Goal: Check status

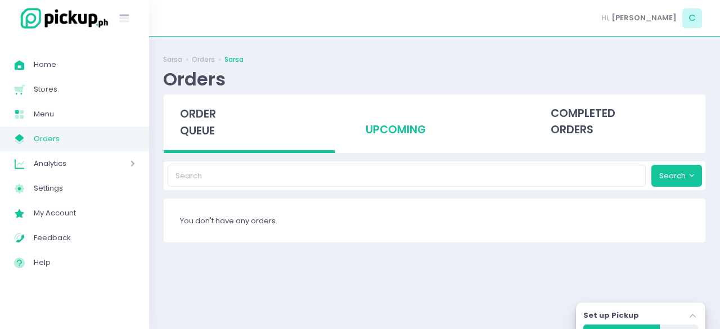
click at [417, 128] on div "upcoming" at bounding box center [434, 121] width 171 height 55
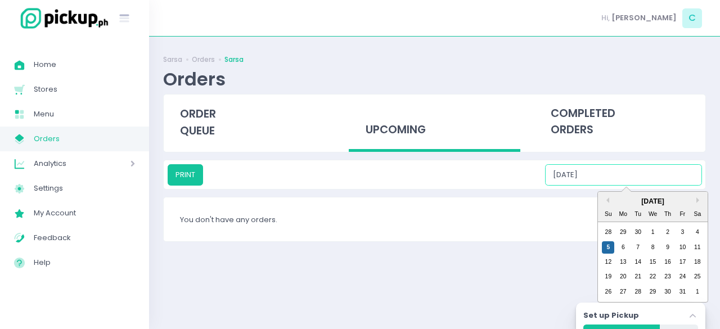
click at [635, 174] on input "[DATE]" at bounding box center [623, 174] width 157 height 21
click at [613, 246] on div "5" at bounding box center [608, 247] width 12 height 12
click at [623, 177] on input "[DATE]" at bounding box center [623, 174] width 157 height 21
click at [620, 248] on div "6" at bounding box center [623, 247] width 12 height 12
type input "10/06/2025"
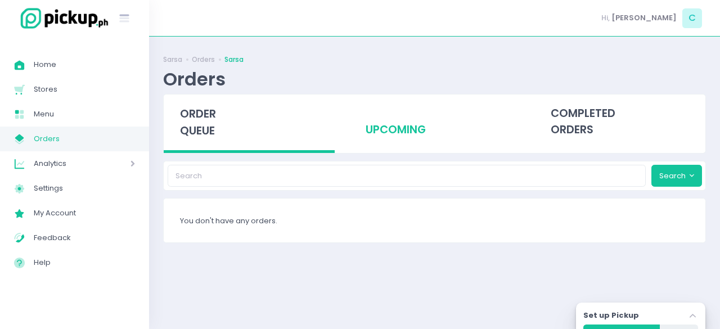
click at [393, 134] on div "upcoming" at bounding box center [434, 121] width 171 height 55
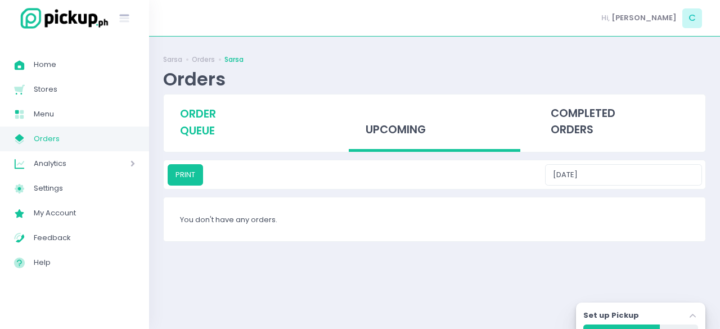
click at [204, 134] on span "order queue" at bounding box center [198, 122] width 36 height 32
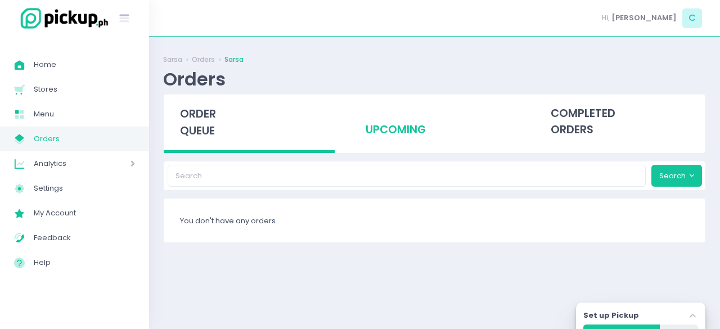
click at [396, 134] on div "upcoming" at bounding box center [434, 121] width 171 height 55
